Goal: Task Accomplishment & Management: Use online tool/utility

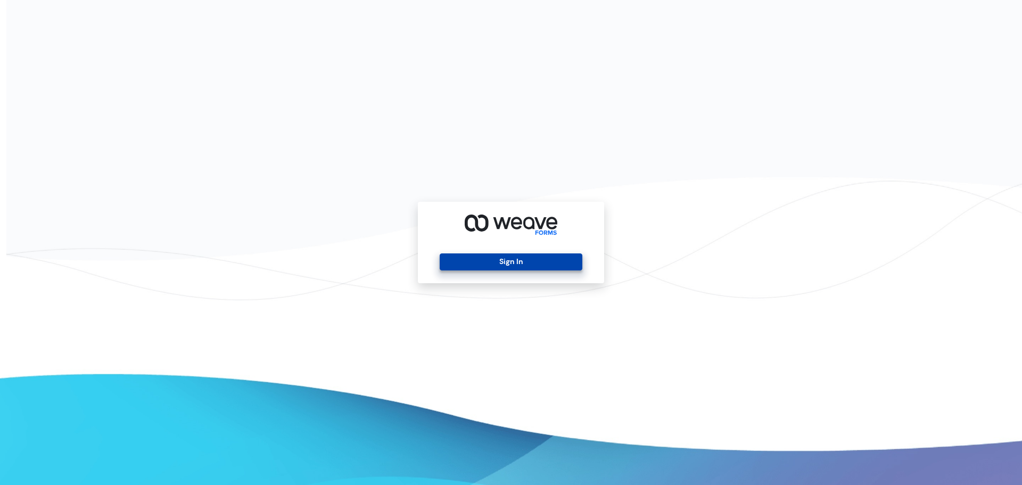
click at [535, 260] on button "Sign In" at bounding box center [511, 261] width 142 height 17
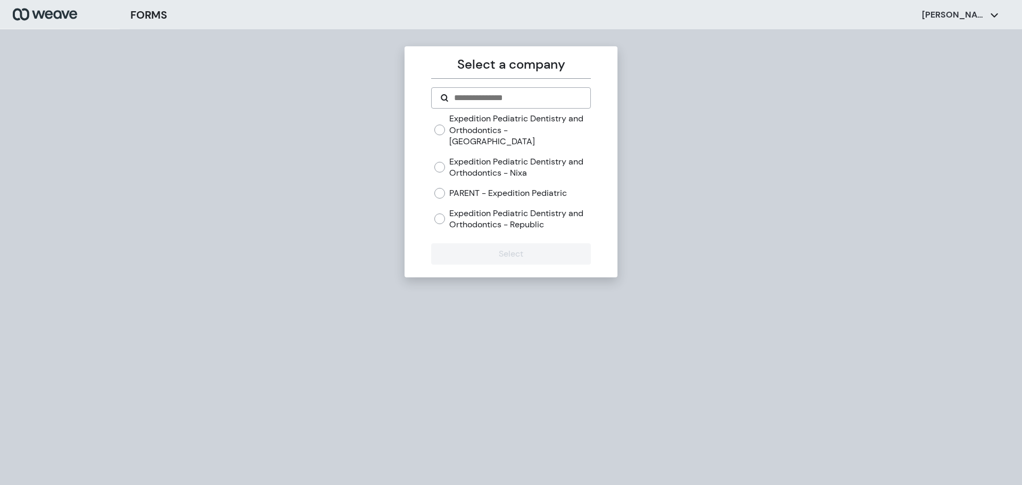
click at [487, 121] on label "Expedition Pediatric Dentistry and Orthodontics - Springfield" at bounding box center [519, 130] width 141 height 35
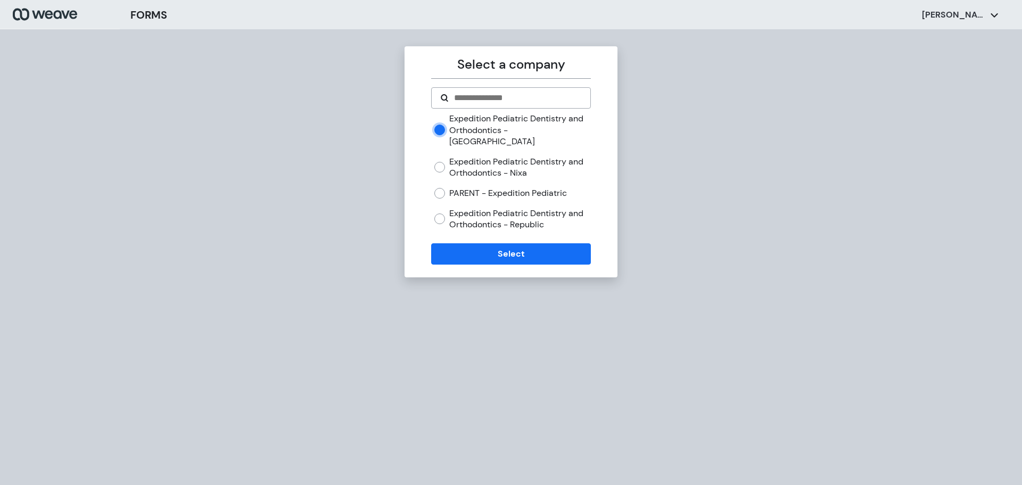
click at [449, 172] on div "Expedition Pediatric Dentistry and Orthodontics - Springfield Expedition Pediat…" at bounding box center [512, 172] width 156 height 118
click at [449, 187] on label "PARENT - Expedition Pediatric" at bounding box center [508, 193] width 118 height 12
click at [495, 243] on button "Select" at bounding box center [510, 253] width 159 height 21
